Goal: Task Accomplishment & Management: Manage account settings

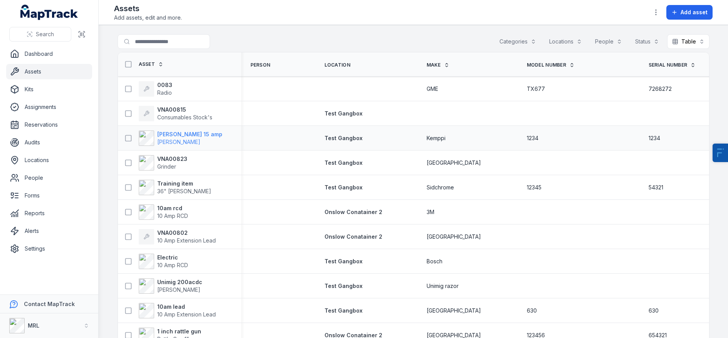
click at [175, 136] on strong "[PERSON_NAME] 15 amp" at bounding box center [189, 135] width 65 height 8
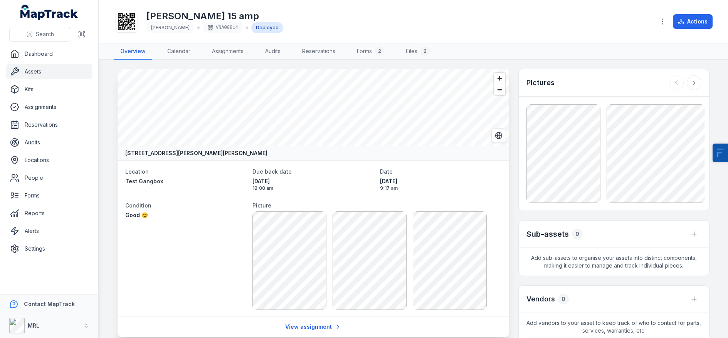
scroll to position [32, 0]
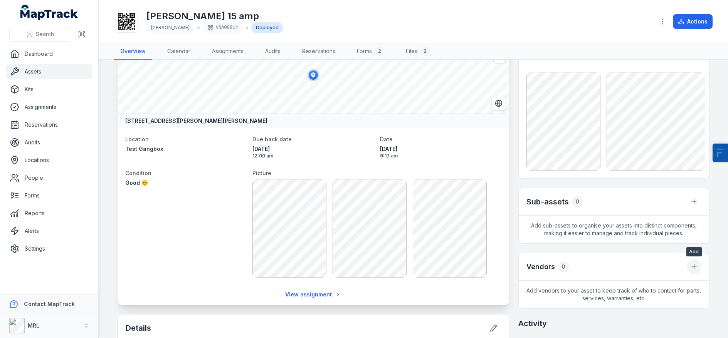
click at [623, 270] on icon at bounding box center [694, 267] width 8 height 8
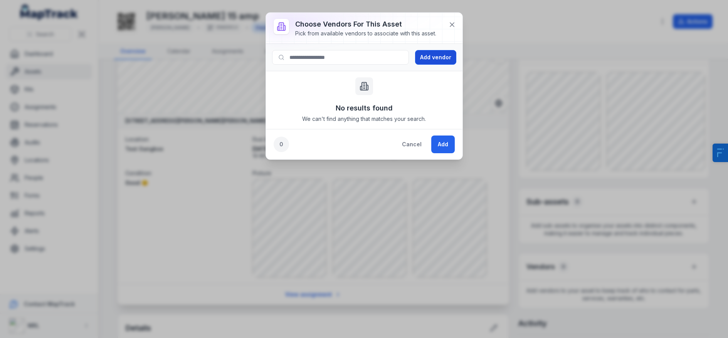
click at [433, 55] on button "Add vendor" at bounding box center [435, 57] width 41 height 15
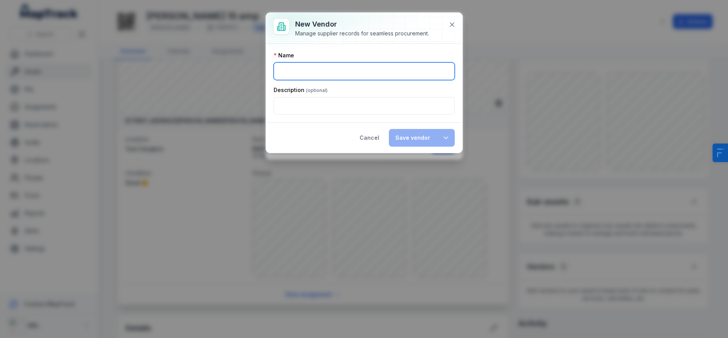
click at [321, 65] on input ":rd5:-form-item-label" at bounding box center [364, 71] width 181 height 18
type input "********"
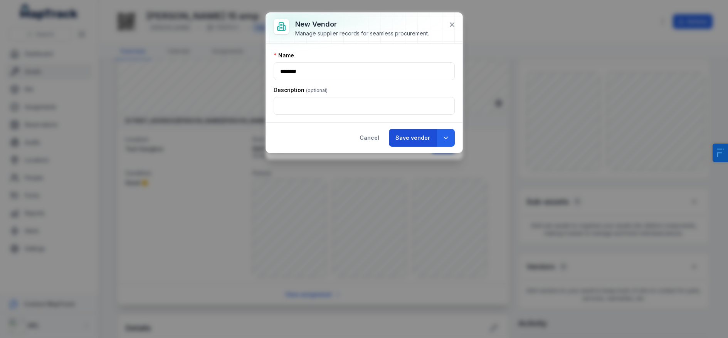
click at [408, 141] on button "Save vendor" at bounding box center [413, 138] width 48 height 18
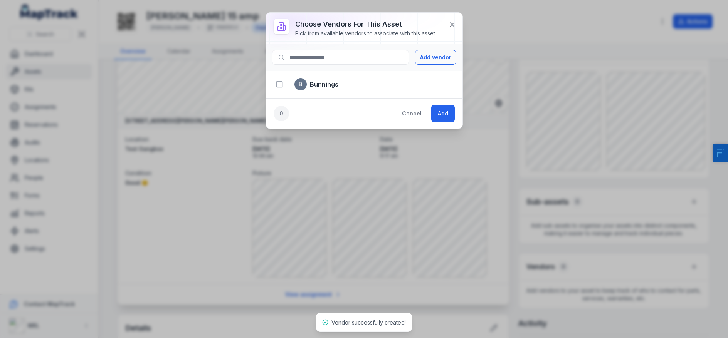
click at [316, 88] on strong "Bunnings" at bounding box center [324, 84] width 29 height 9
click at [278, 83] on icon "button" at bounding box center [279, 85] width 8 height 8
click at [442, 111] on button "Add" at bounding box center [443, 114] width 24 height 18
